Goal: Book appointment/travel/reservation

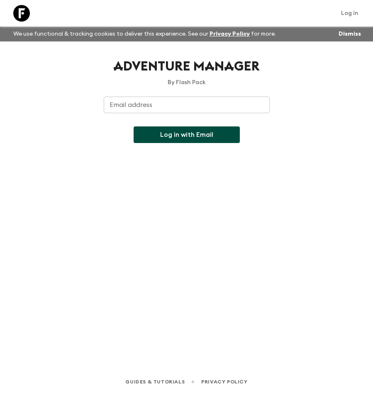
click at [171, 142] on button "Log in with Email" at bounding box center [187, 134] width 106 height 17
click at [144, 110] on input "Email address" at bounding box center [187, 105] width 166 height 17
click at [351, 12] on link "Log in" at bounding box center [349, 13] width 27 height 12
click at [203, 109] on input "Email address" at bounding box center [187, 105] width 166 height 17
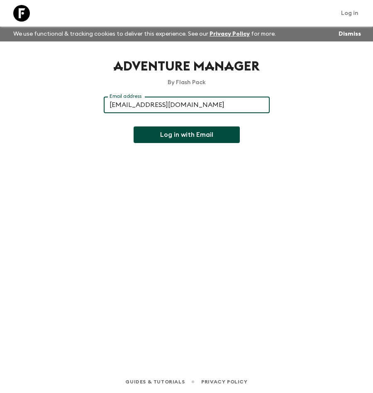
type input "[EMAIL_ADDRESS][DOMAIN_NAME]"
click at [134, 126] on button "Log in with Email" at bounding box center [187, 134] width 106 height 17
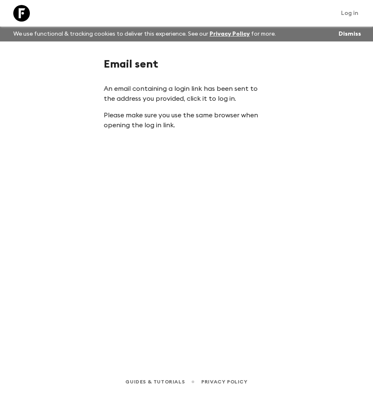
click at [219, 155] on div "Email sent An email containing a login link has been sent to the address you pr…" at bounding box center [186, 194] width 373 height 306
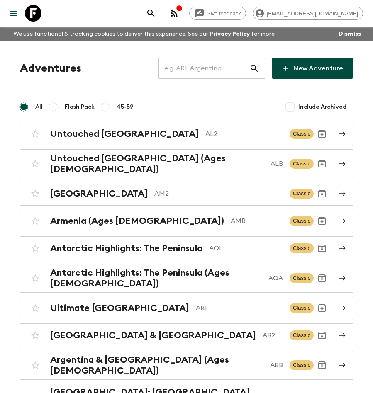
click at [200, 62] on input "text" at bounding box center [203, 68] width 91 height 23
paste input "Japan: Kyoto, Kanazawa & Tokyo"
type input "Japan: Kyoto, Kanazawa & Tokyo"
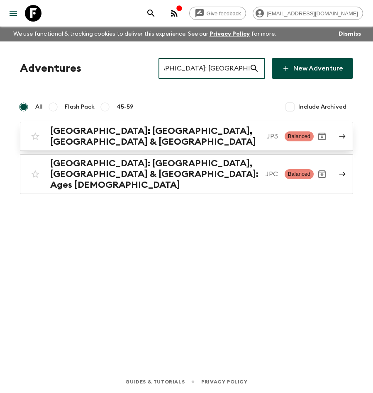
click at [186, 134] on h2 "Japan: Kyoto, Kanazawa & Tokyo" at bounding box center [155, 137] width 210 height 22
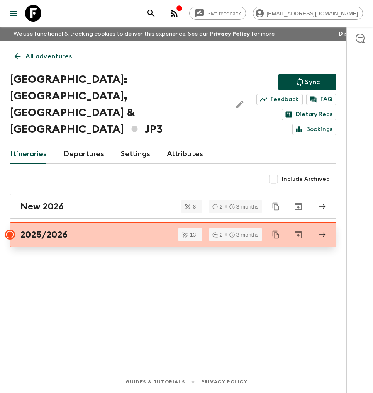
click at [67, 223] on link "2025/2026" at bounding box center [173, 234] width 326 height 25
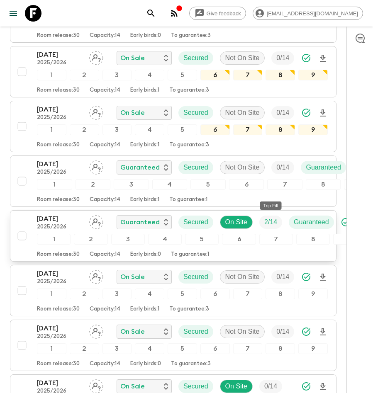
scroll to position [245, 6]
